Goal: Task Accomplishment & Management: Manage account settings

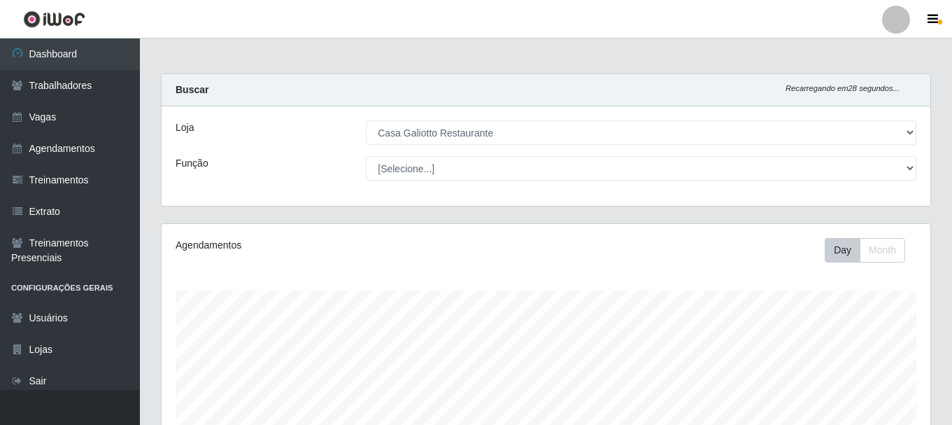
select select "279"
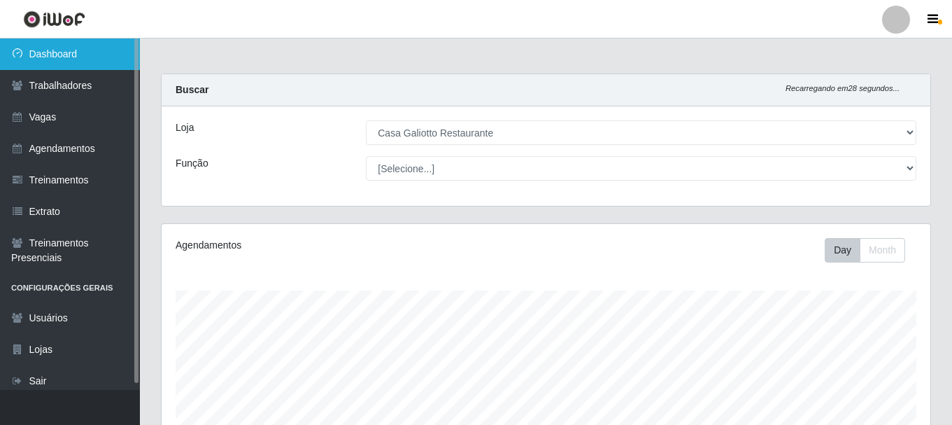
click at [111, 59] on link "Dashboard" at bounding box center [70, 53] width 140 height 31
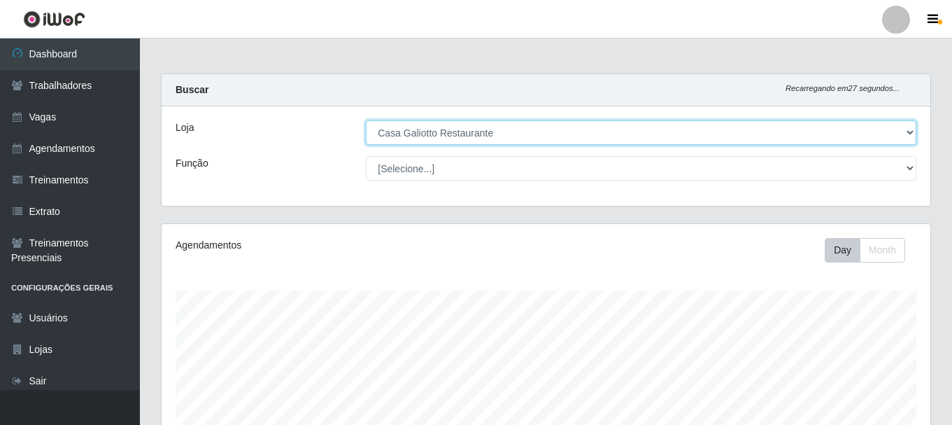
drag, startPoint x: 534, startPoint y: 128, endPoint x: 528, endPoint y: 138, distance: 11.3
click at [534, 128] on select "[Selecione...] [GEOGRAPHIC_DATA]" at bounding box center [641, 132] width 551 height 24
click at [366, 120] on select "[Selecione...] [GEOGRAPHIC_DATA]" at bounding box center [641, 132] width 551 height 24
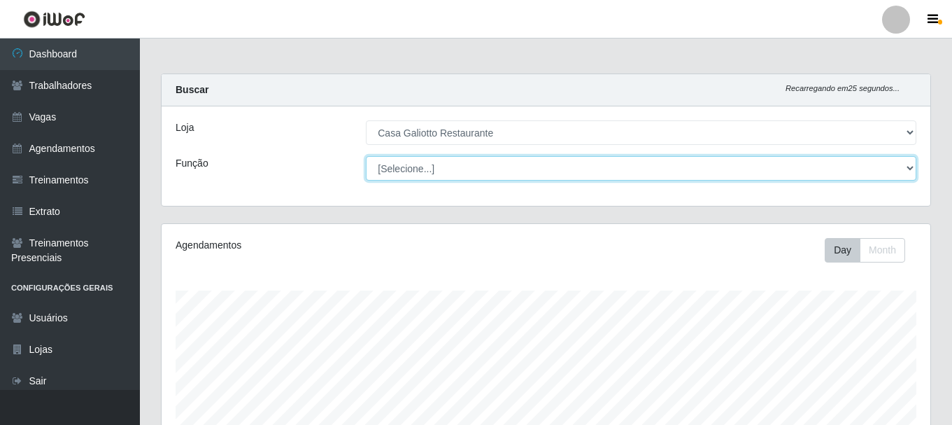
click at [507, 176] on select "[Selecione...] ASG ASG + ASG ++ Auxiliar de Cozinha Auxiliar de Cozinha + Auxil…" at bounding box center [641, 168] width 551 height 24
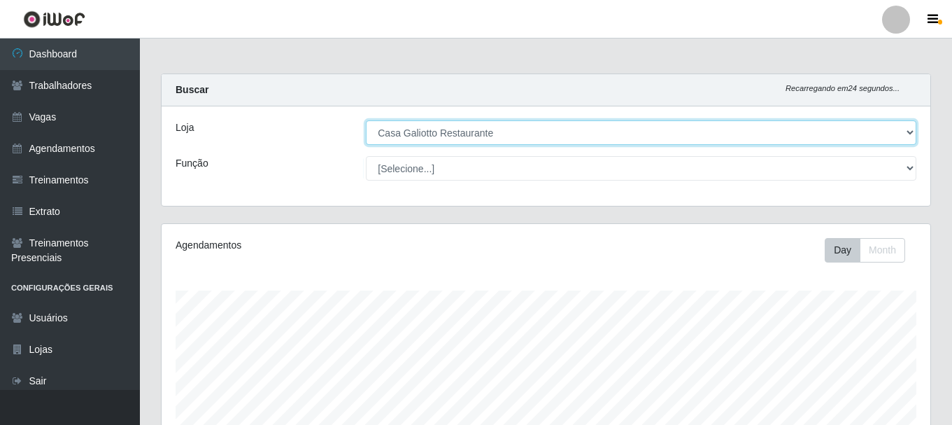
click at [533, 132] on select "[Selecione...] [GEOGRAPHIC_DATA]" at bounding box center [641, 132] width 551 height 24
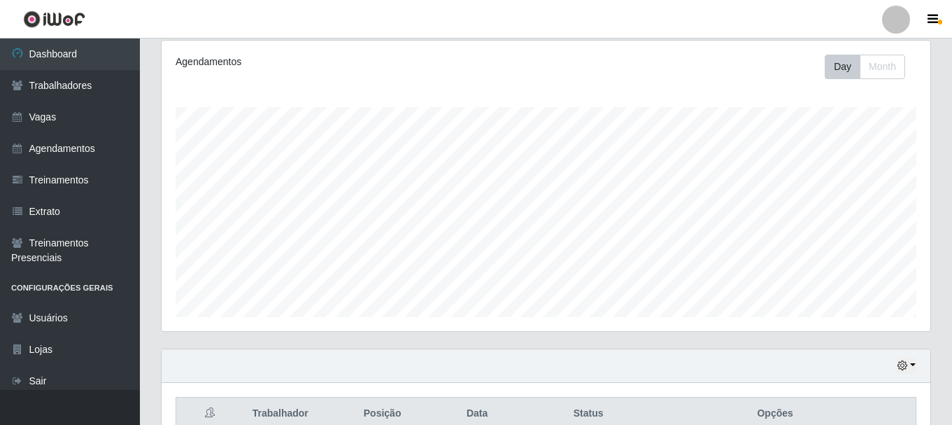
scroll to position [318, 0]
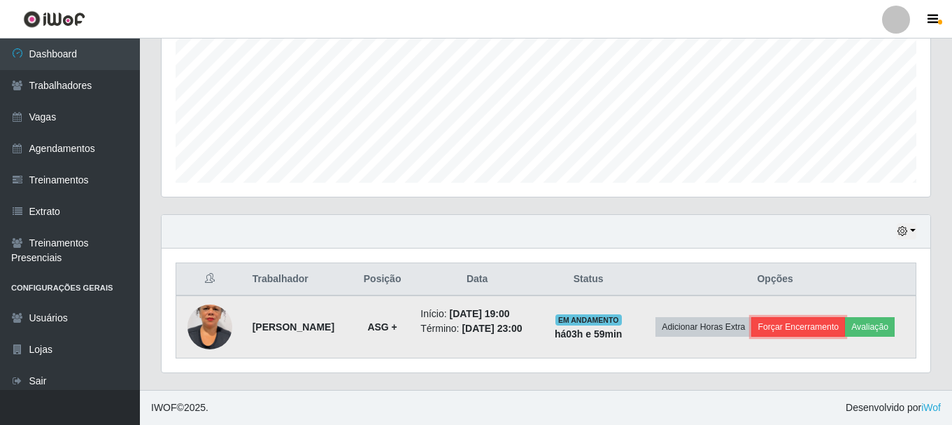
click at [806, 328] on button "Forçar Encerramento" at bounding box center [799, 327] width 94 height 20
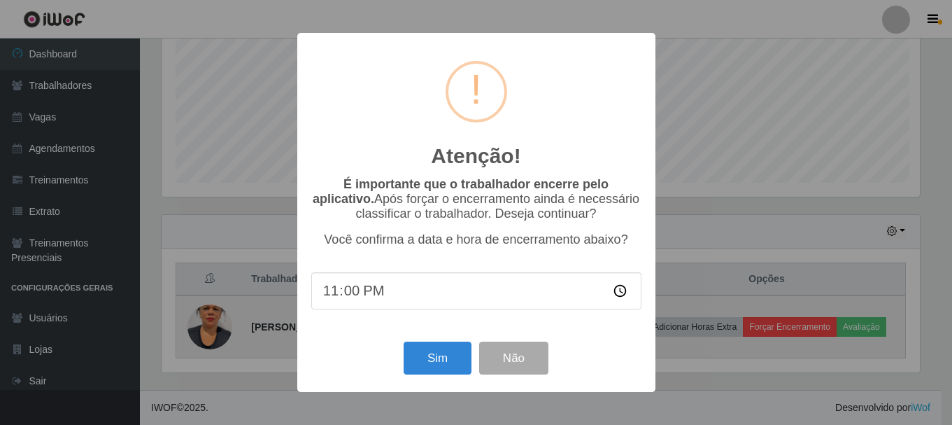
scroll to position [290, 762]
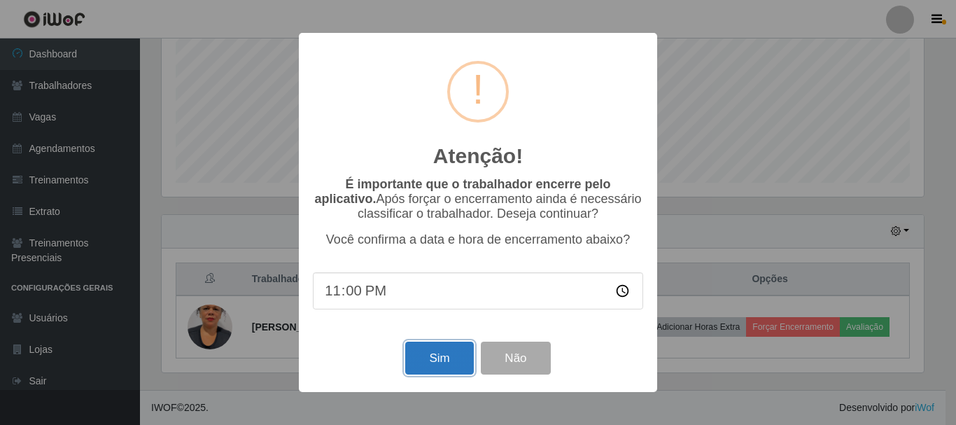
click at [435, 353] on button "Sim" at bounding box center [439, 358] width 68 height 33
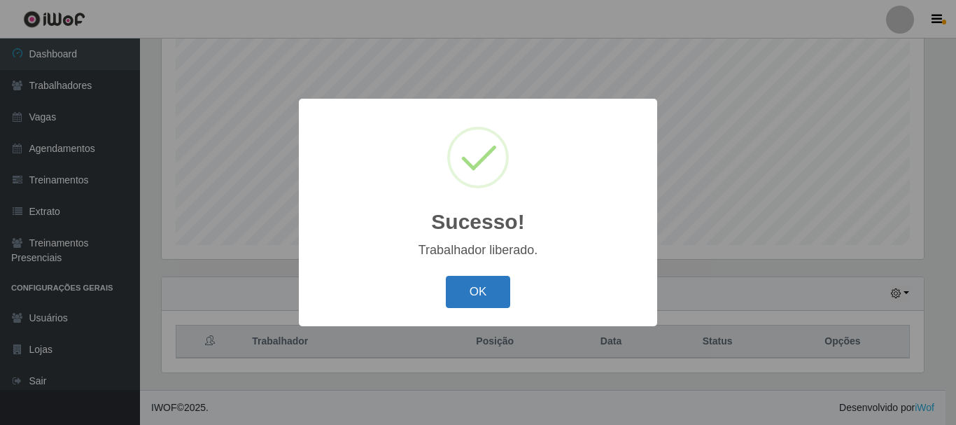
click at [452, 302] on button "OK" at bounding box center [478, 292] width 65 height 33
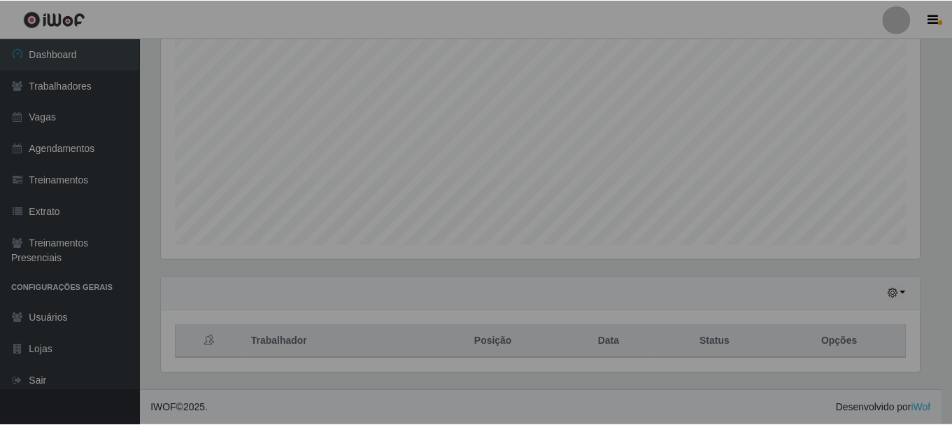
scroll to position [290, 769]
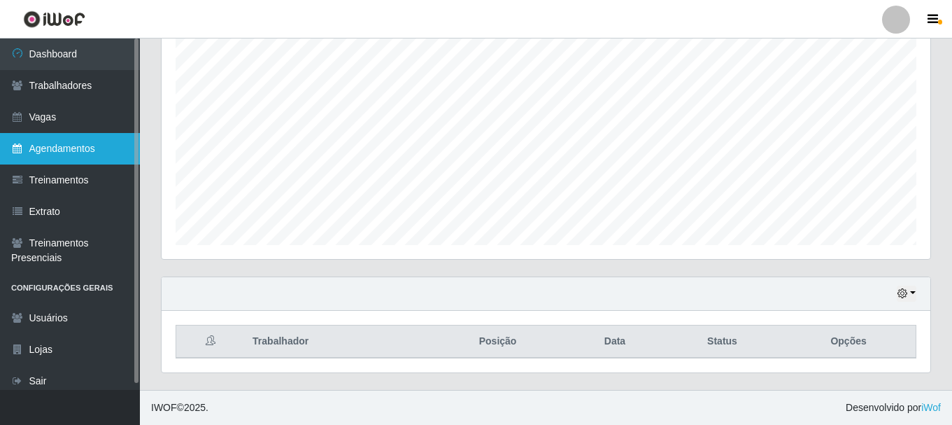
click at [50, 151] on link "Agendamentos" at bounding box center [70, 148] width 140 height 31
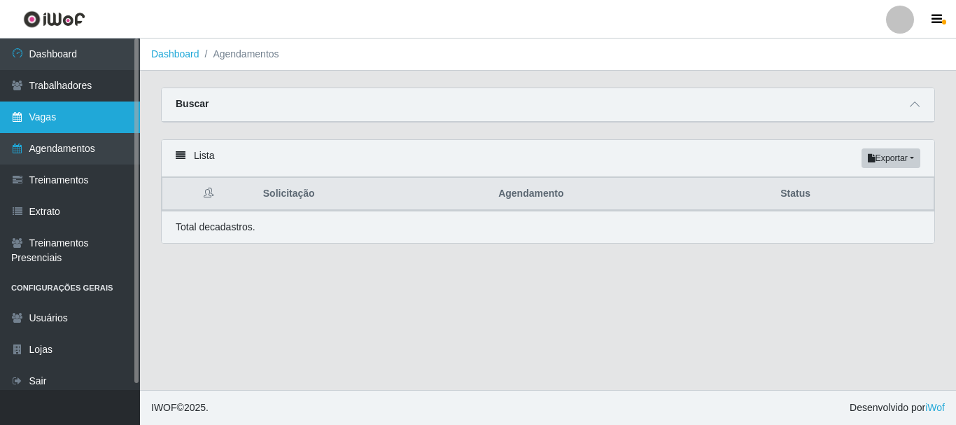
click at [99, 113] on link "Vagas" at bounding box center [70, 116] width 140 height 31
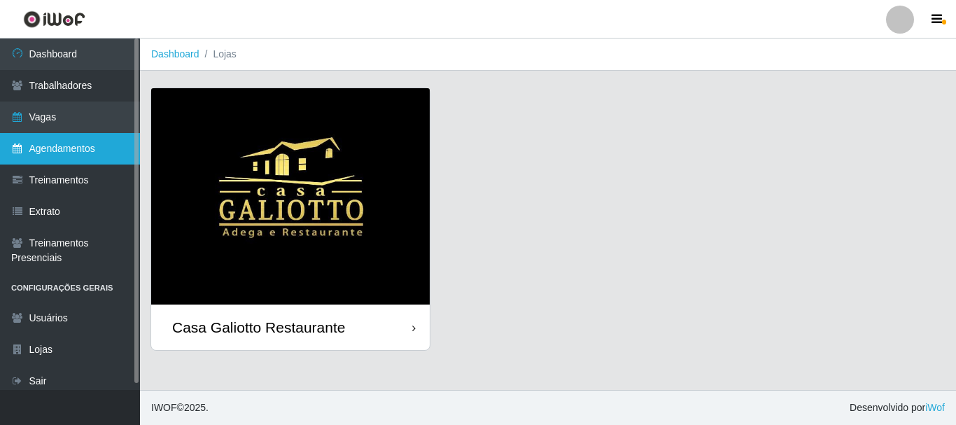
click at [111, 162] on link "Agendamentos" at bounding box center [70, 148] width 140 height 31
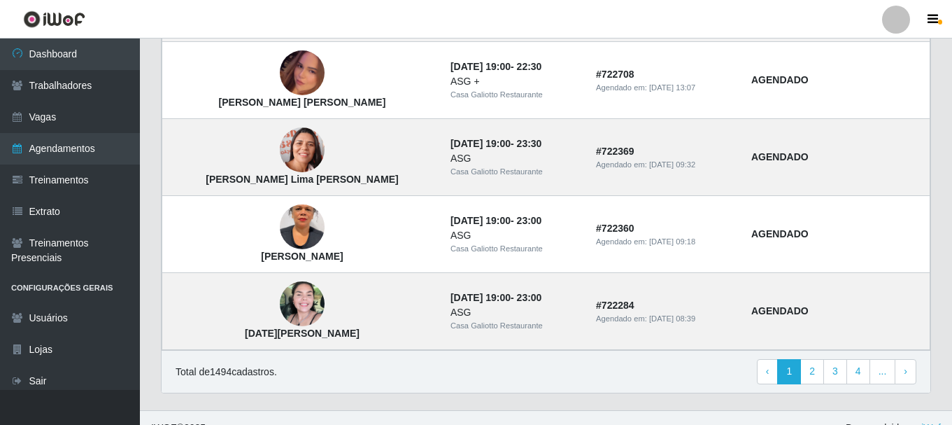
scroll to position [1036, 0]
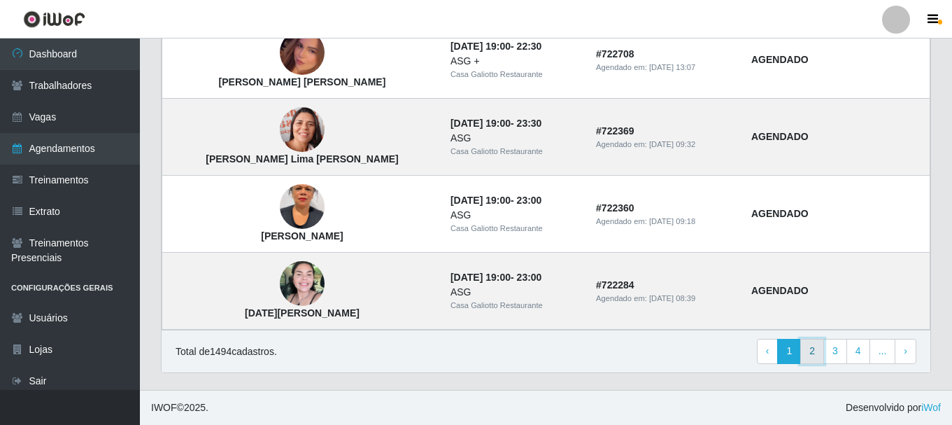
click at [816, 351] on link "2" at bounding box center [813, 351] width 24 height 25
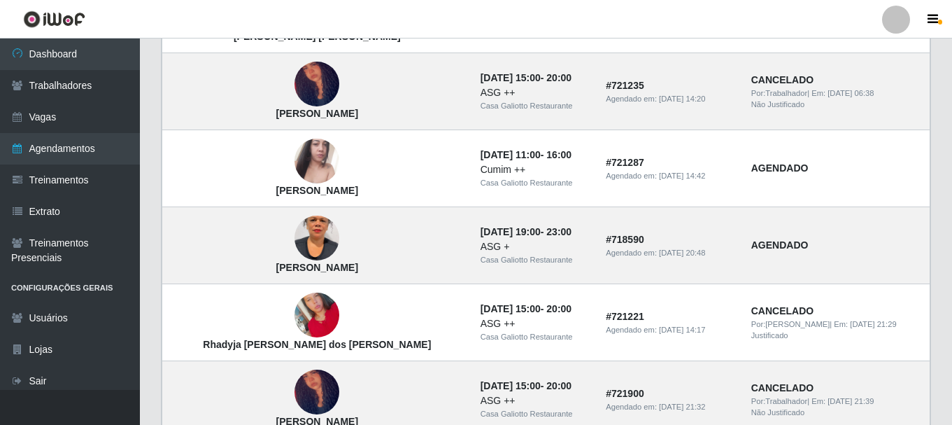
scroll to position [490, 0]
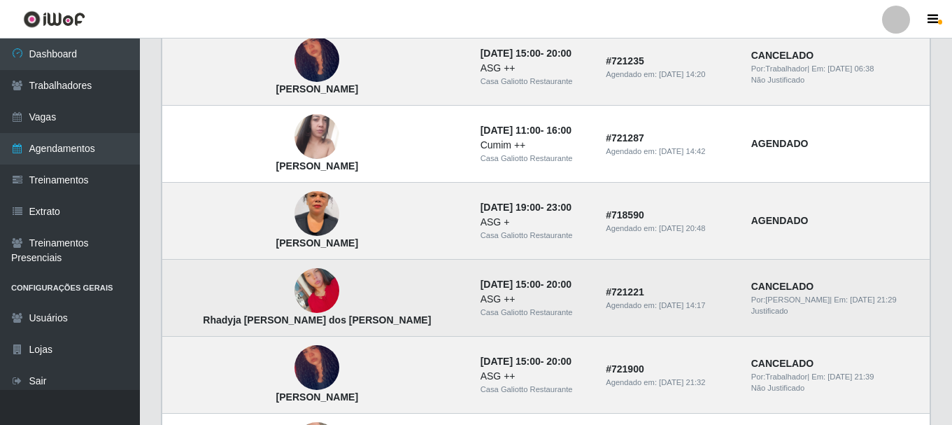
drag, startPoint x: 536, startPoint y: 302, endPoint x: 466, endPoint y: 297, distance: 70.2
click at [481, 297] on div "ASG ++" at bounding box center [535, 299] width 109 height 15
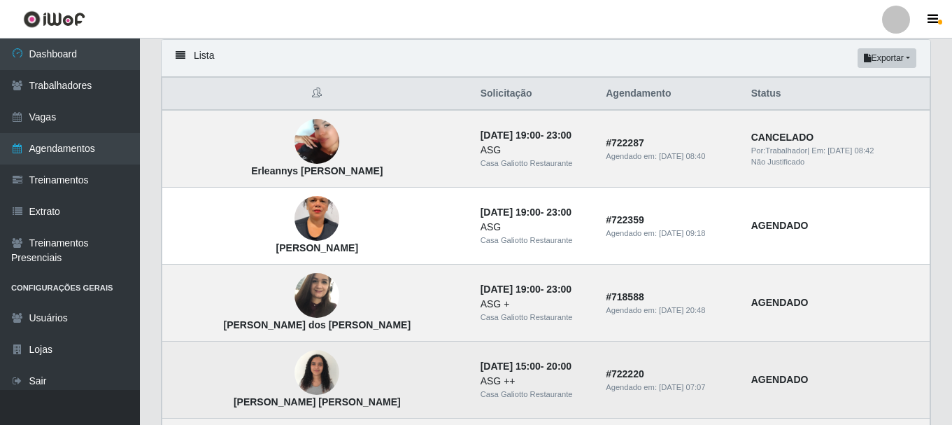
scroll to position [0, 0]
